Goal: Check status

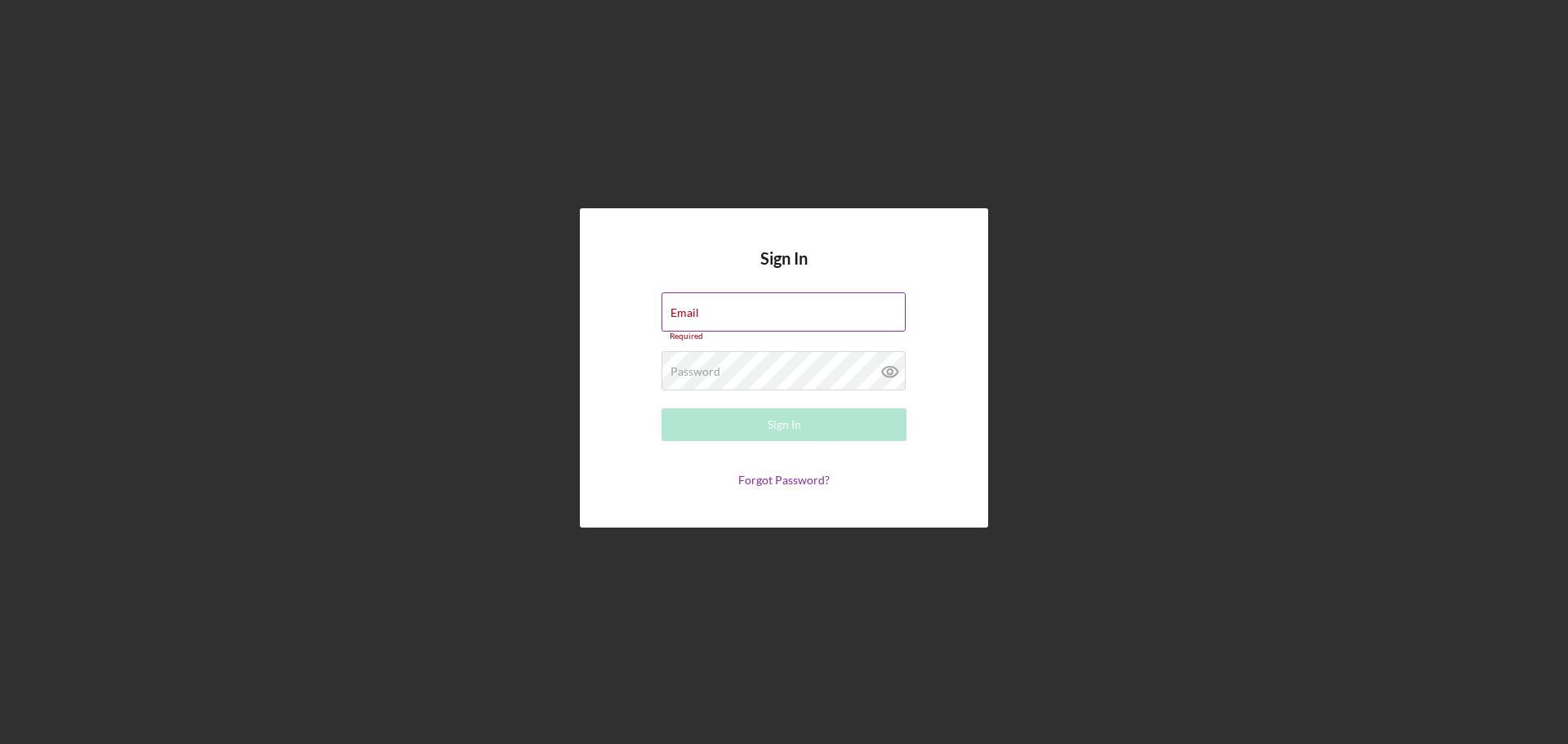
click at [732, 318] on div "Email Required" at bounding box center [784, 316] width 245 height 49
click at [741, 312] on input "Email" at bounding box center [784, 311] width 244 height 39
type input "[EMAIL_ADDRESS][DOMAIN_NAME]"
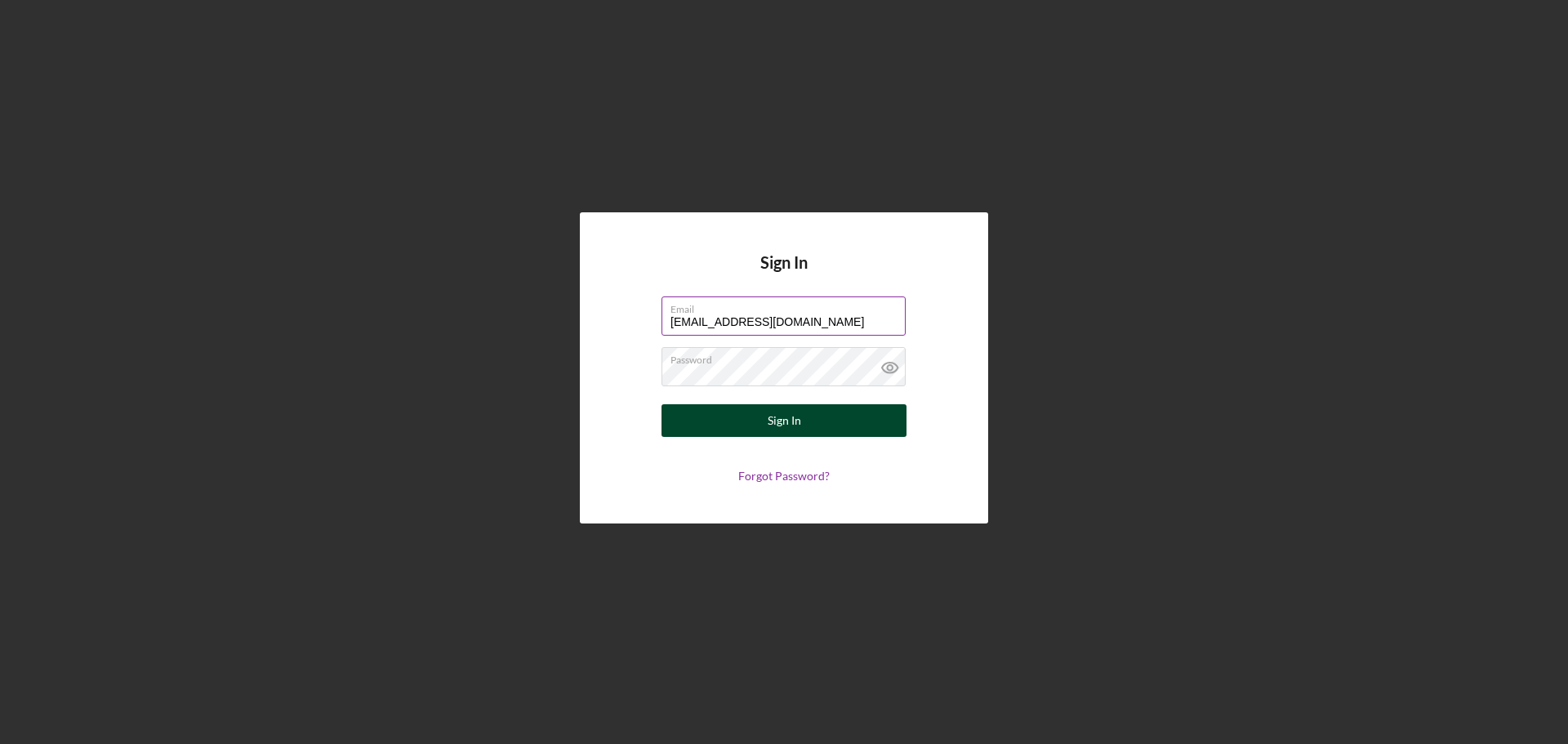
click at [771, 428] on div "Sign In" at bounding box center [784, 420] width 33 height 32
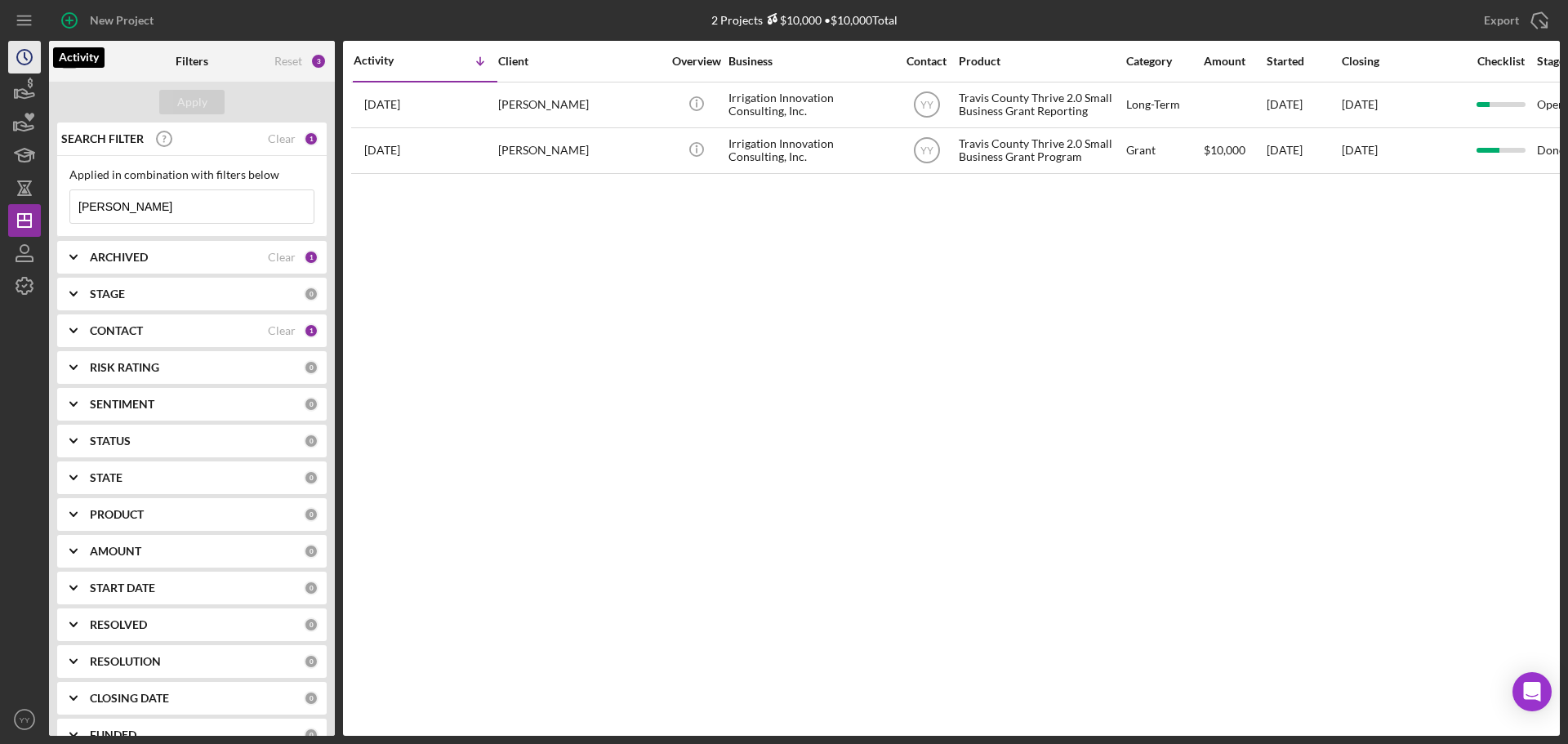
click at [19, 67] on icon "Icon/History" at bounding box center [24, 58] width 41 height 41
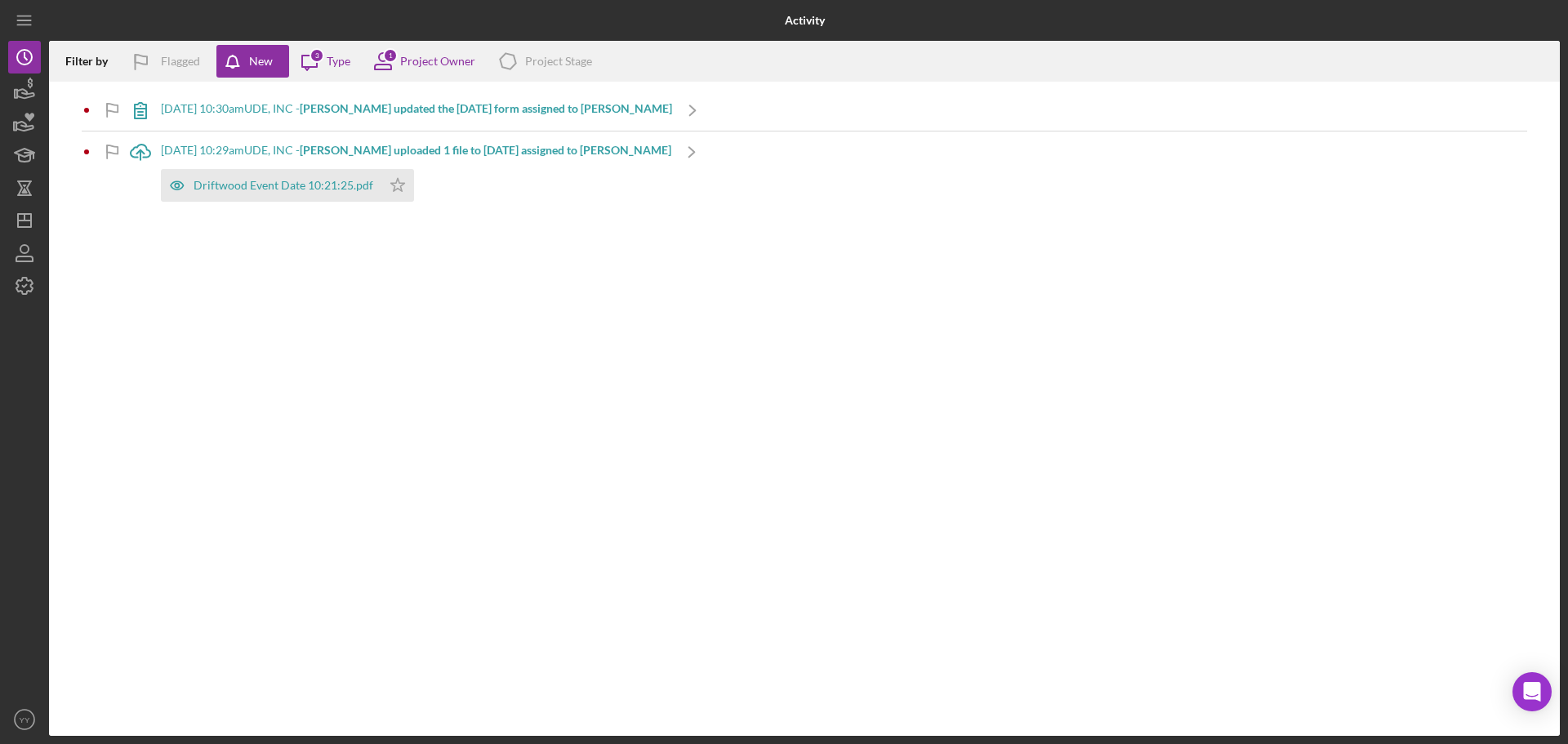
click at [409, 104] on b "[PERSON_NAME] updated the [DATE] form assigned to [PERSON_NAME]" at bounding box center [485, 108] width 372 height 14
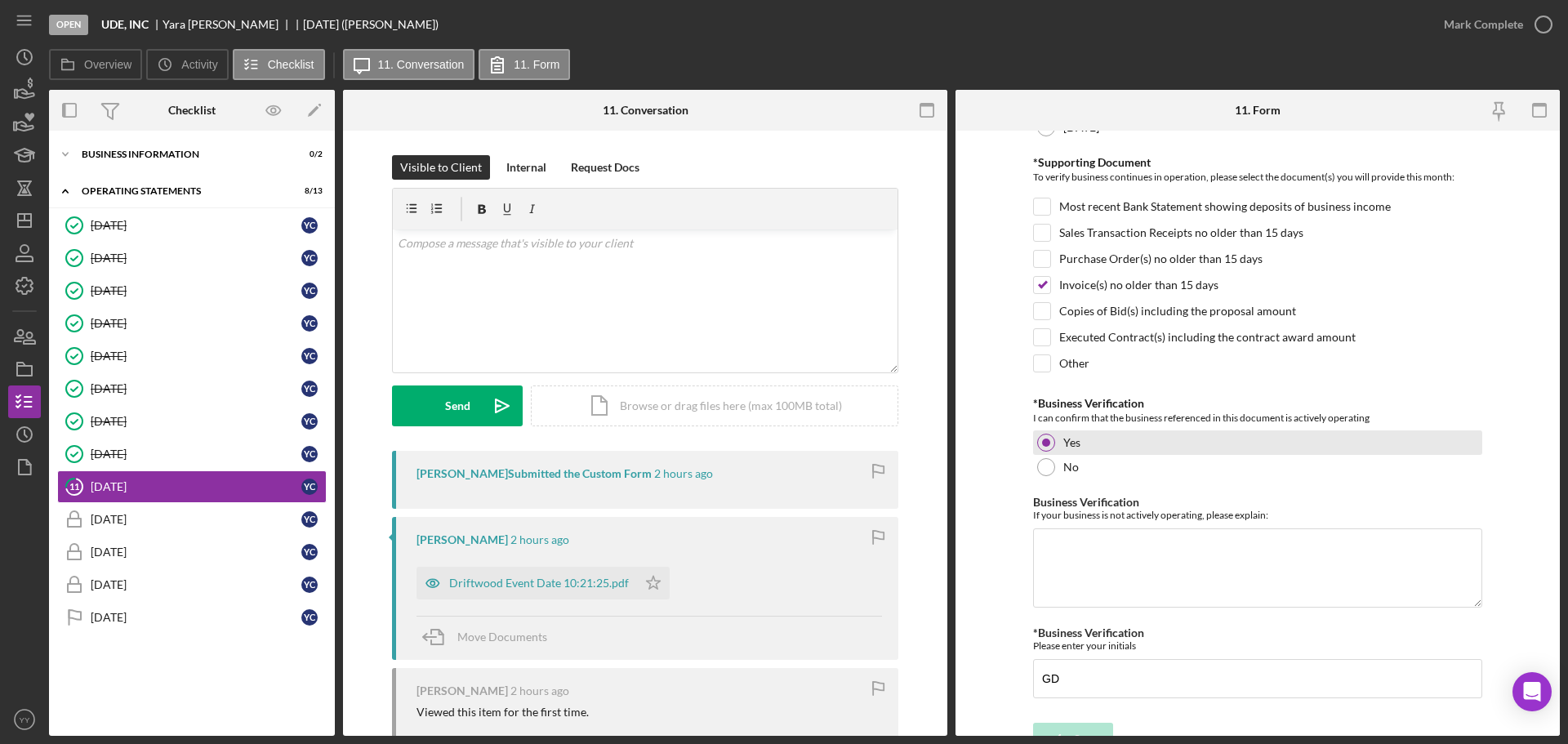
scroll to position [349, 0]
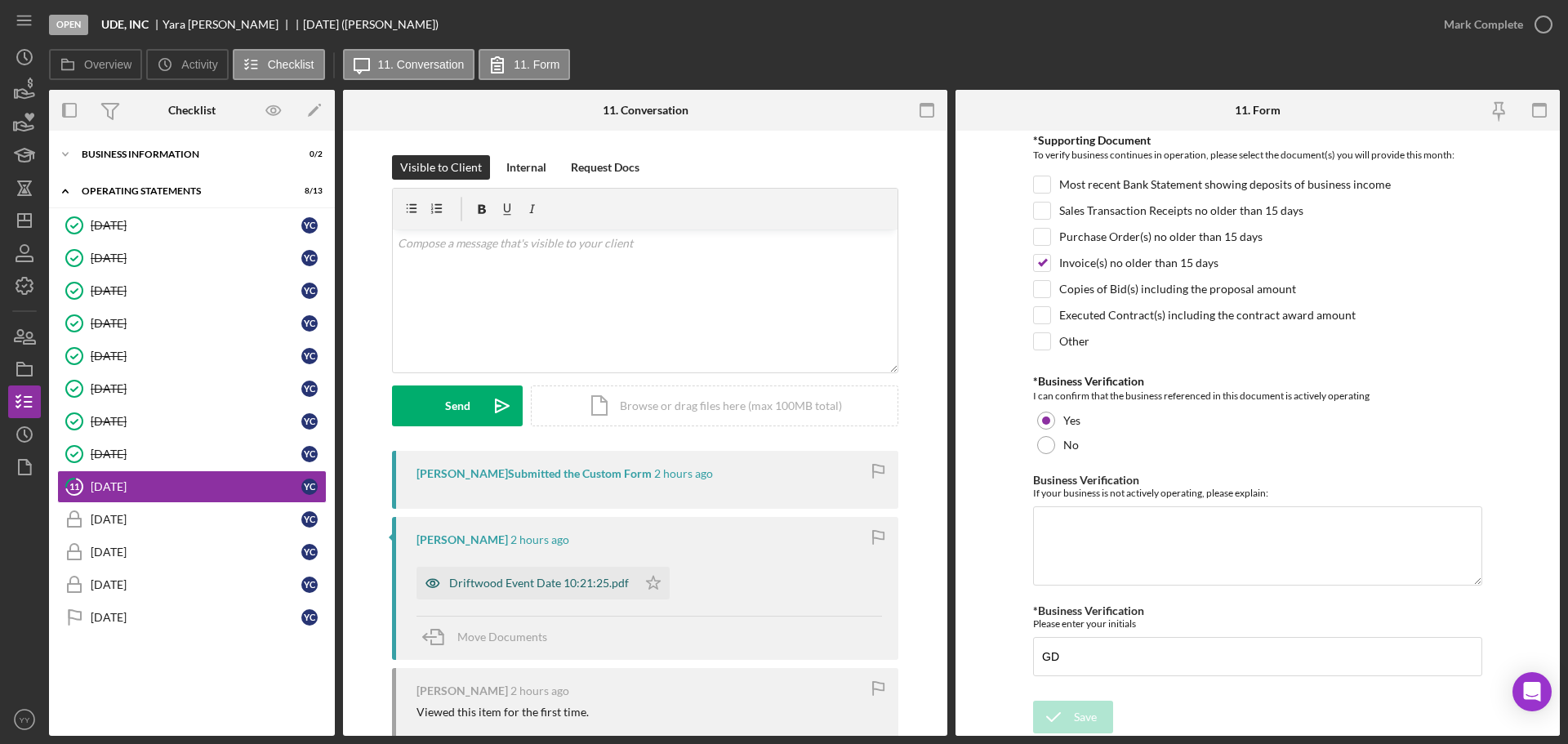
click at [502, 587] on div "Driftwood Event Date 10:21:25.pdf" at bounding box center [539, 583] width 180 height 13
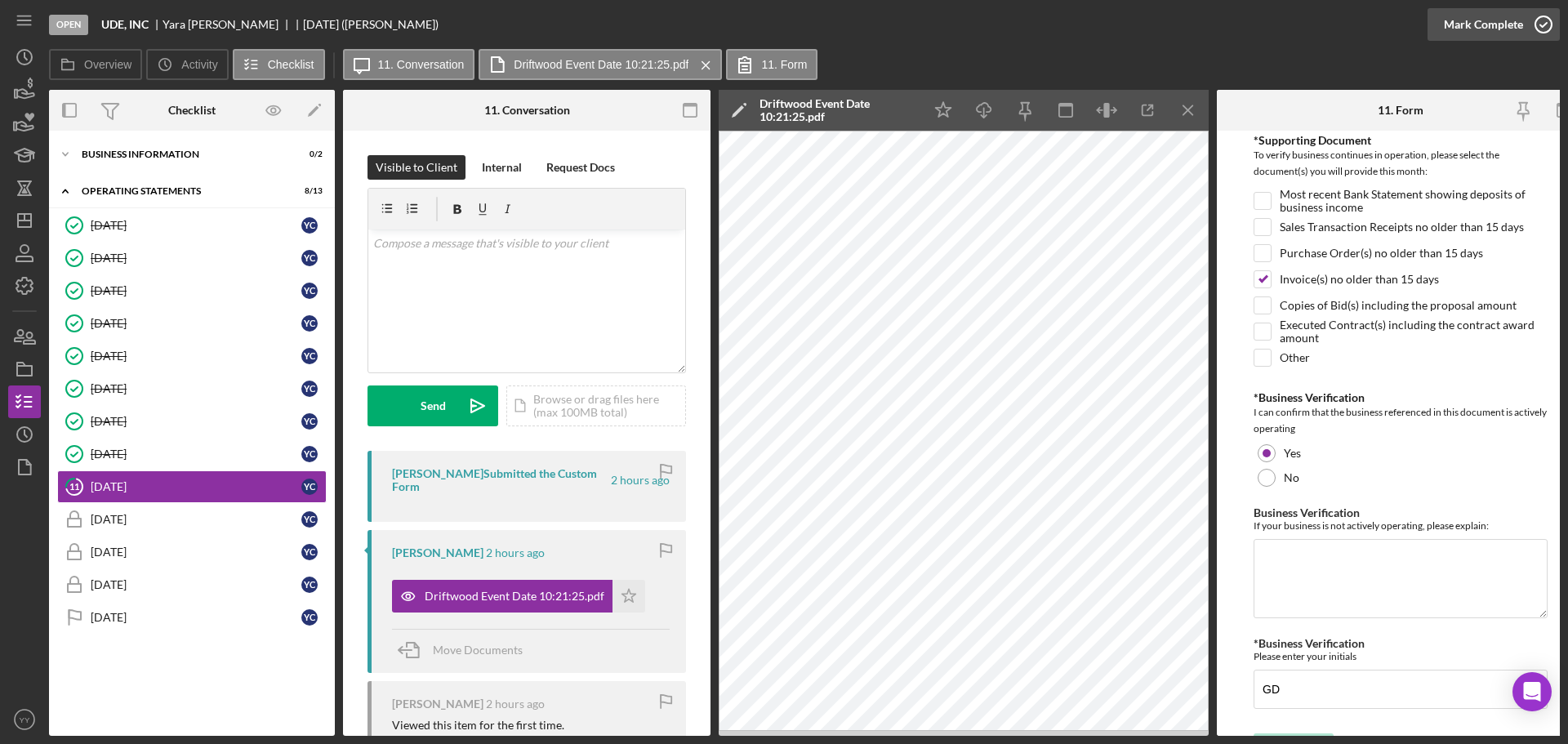
click at [1534, 24] on icon "button" at bounding box center [1544, 24] width 41 height 41
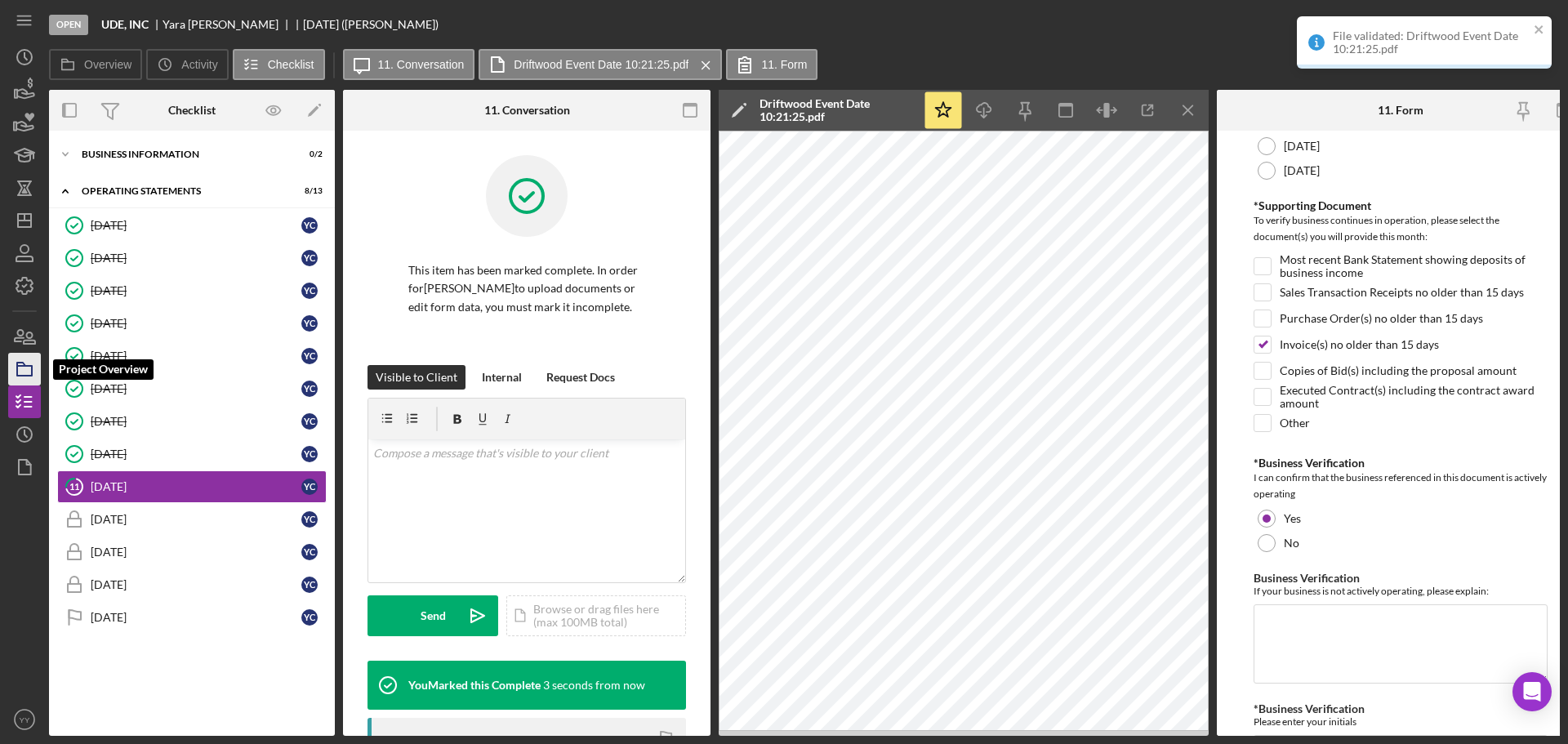
scroll to position [414, 0]
